Goal: Transaction & Acquisition: Book appointment/travel/reservation

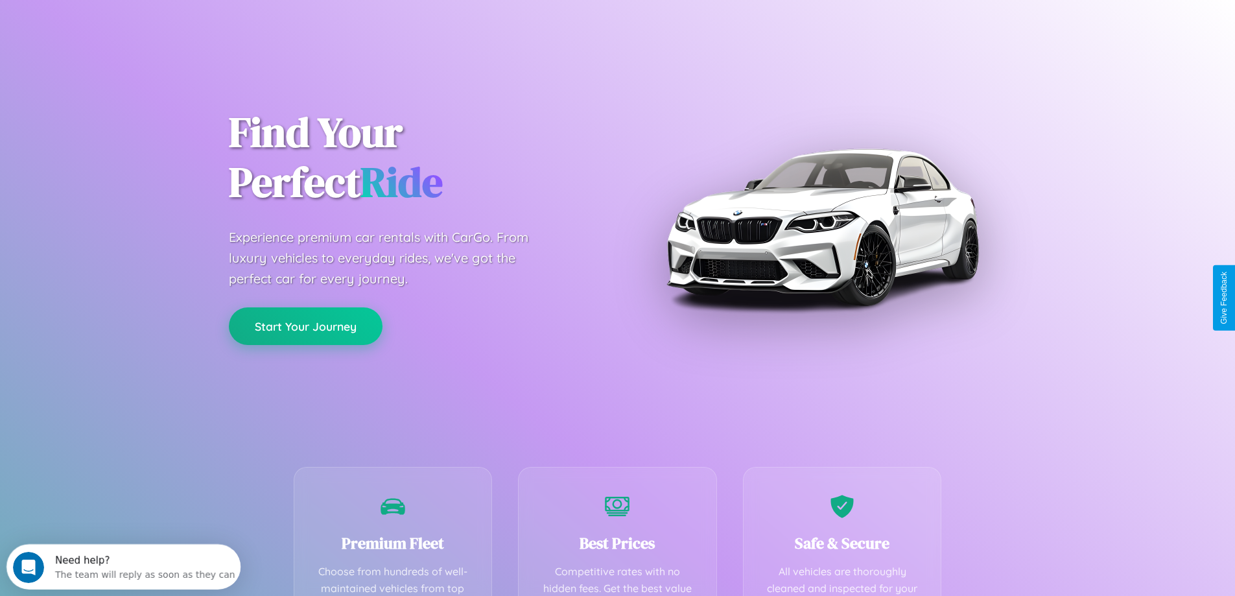
click at [305, 326] on button "Start Your Journey" at bounding box center [306, 326] width 154 height 38
click at [305, 325] on button "Start Your Journey" at bounding box center [306, 326] width 154 height 38
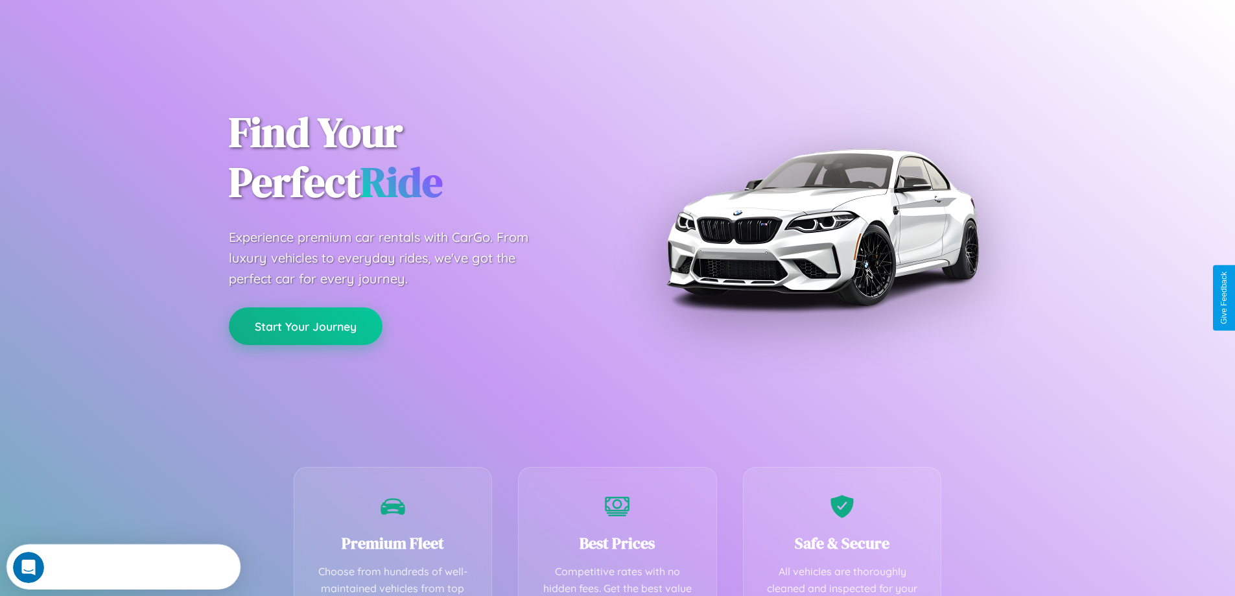
click at [305, 325] on button "Start Your Journey" at bounding box center [306, 326] width 154 height 38
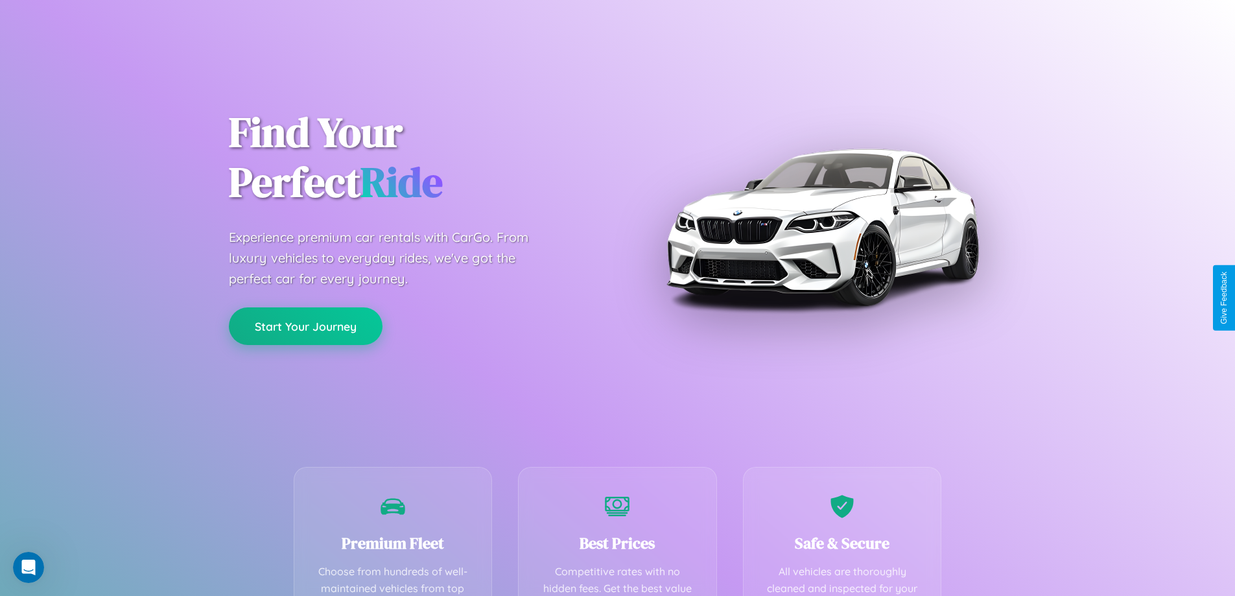
click at [305, 325] on button "Start Your Journey" at bounding box center [306, 326] width 154 height 38
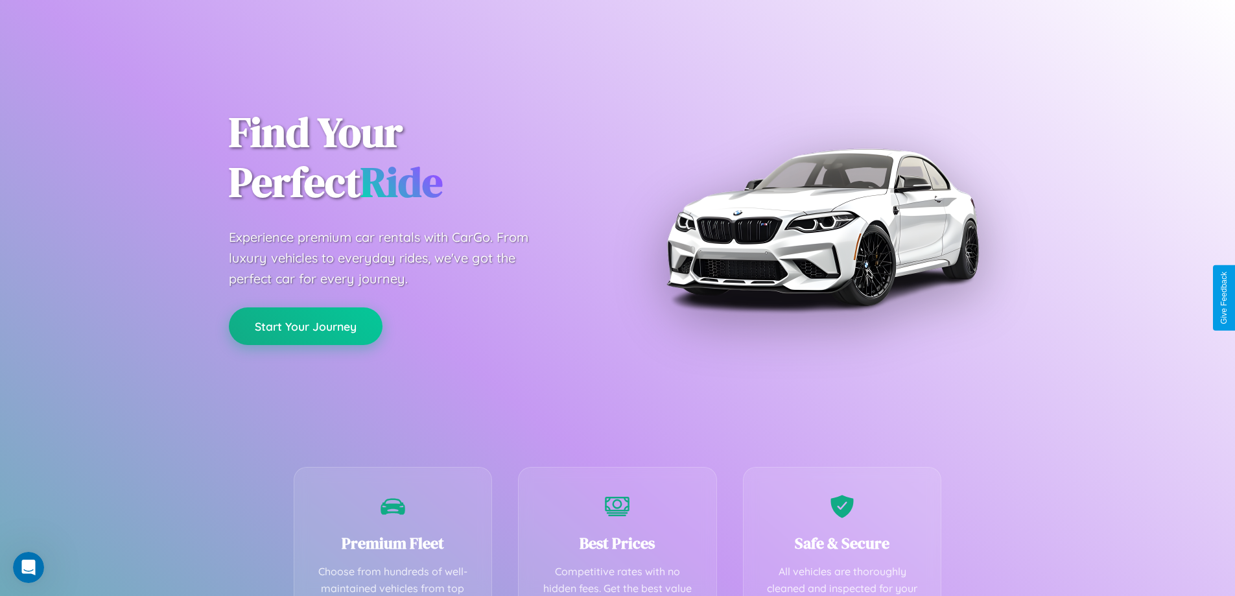
click at [305, 325] on button "Start Your Journey" at bounding box center [306, 326] width 154 height 38
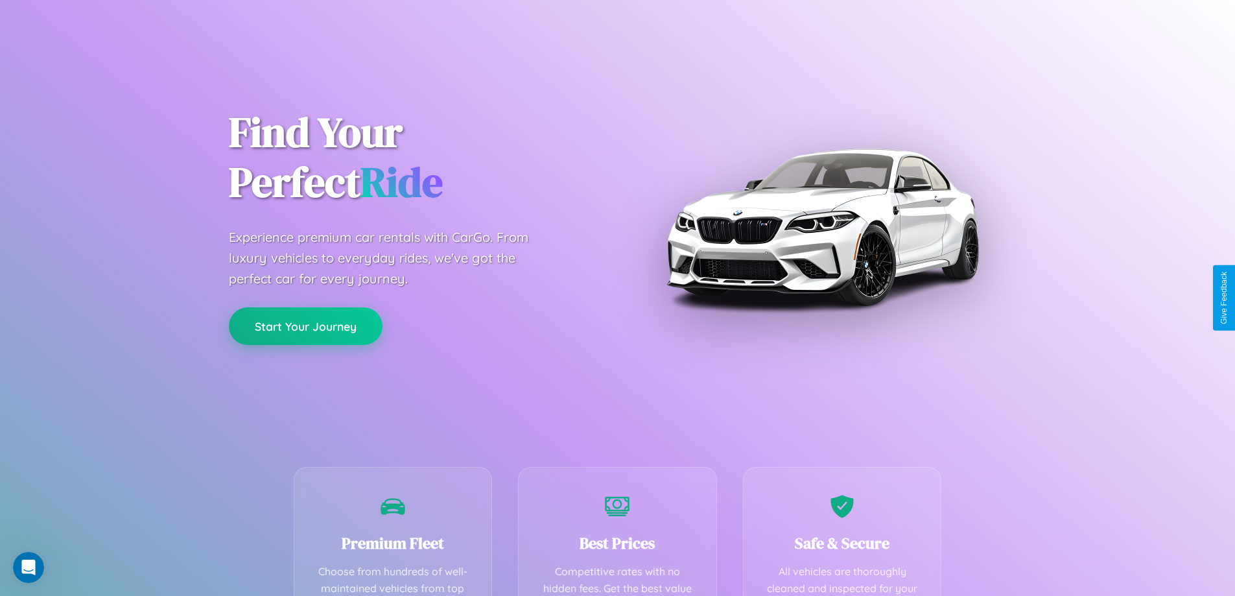
click at [305, 325] on button "Start Your Journey" at bounding box center [306, 326] width 154 height 38
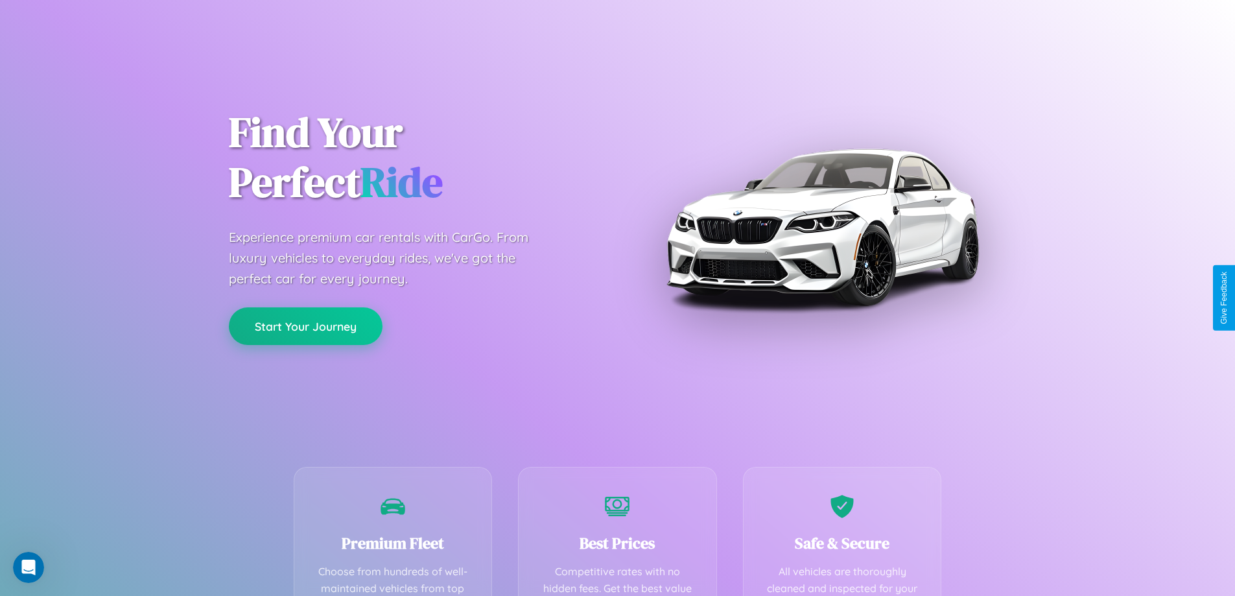
click at [305, 325] on button "Start Your Journey" at bounding box center [306, 326] width 154 height 38
